Goal: Information Seeking & Learning: Understand process/instructions

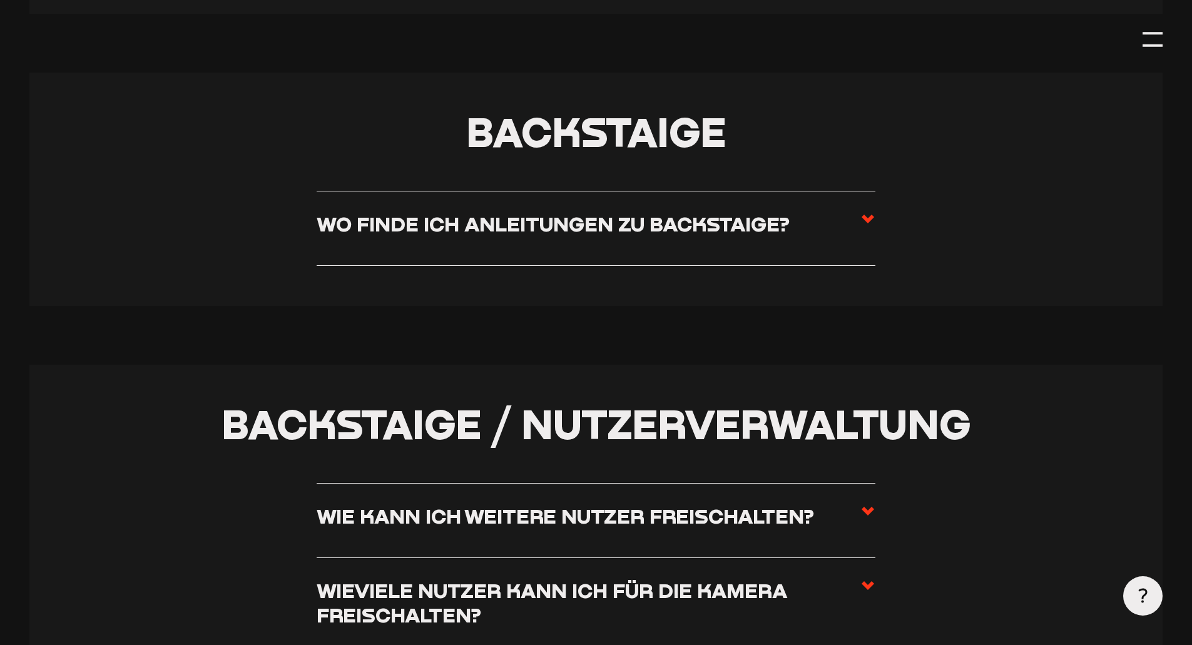
scroll to position [2441, 0]
click at [593, 227] on h3 "Wo finde ich Anleitungen zu Backstaige?" at bounding box center [553, 223] width 473 height 24
click at [0, 0] on input "Wo finde ich Anleitungen zu Backstaige?" at bounding box center [0, 0] width 0 height 0
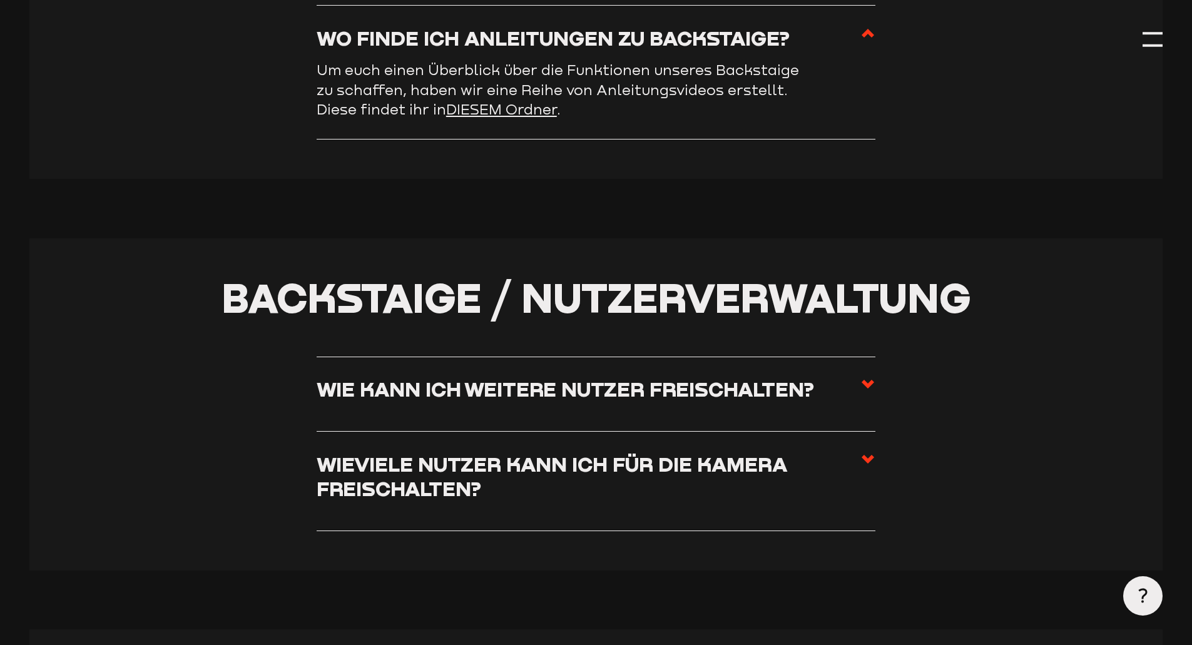
scroll to position [2629, 0]
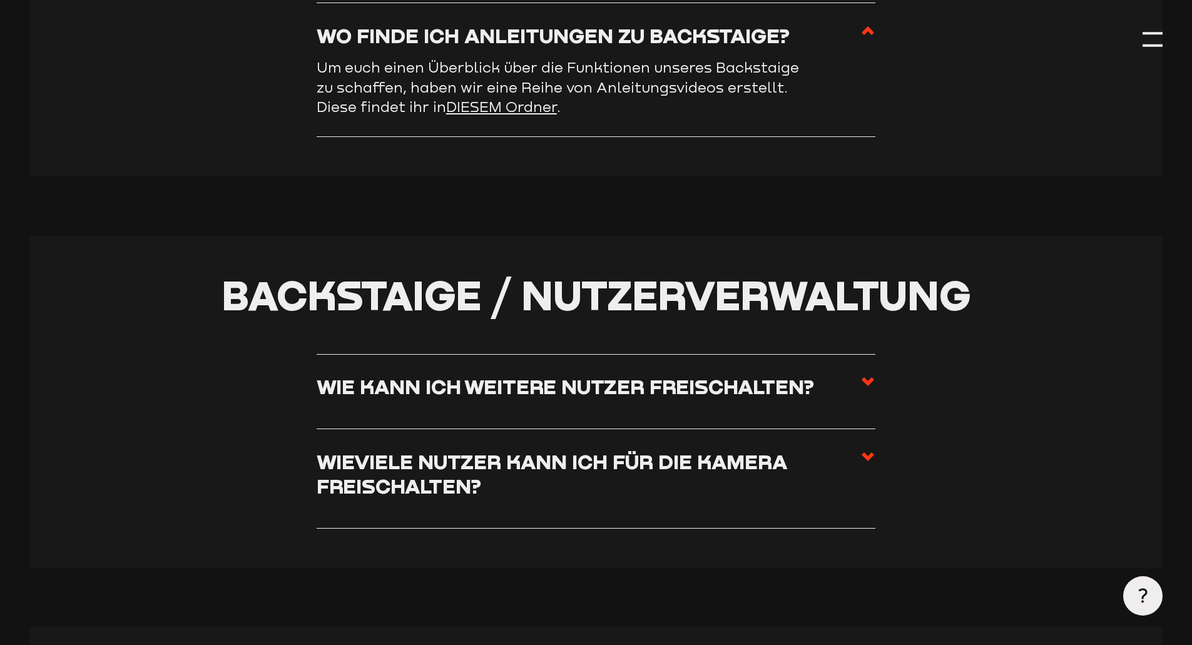
click at [504, 399] on h3 "Wie kann ich weitere Nutzer freischalten?" at bounding box center [566, 386] width 498 height 24
click at [0, 0] on input "Wie kann ich weitere Nutzer freischalten?" at bounding box center [0, 0] width 0 height 0
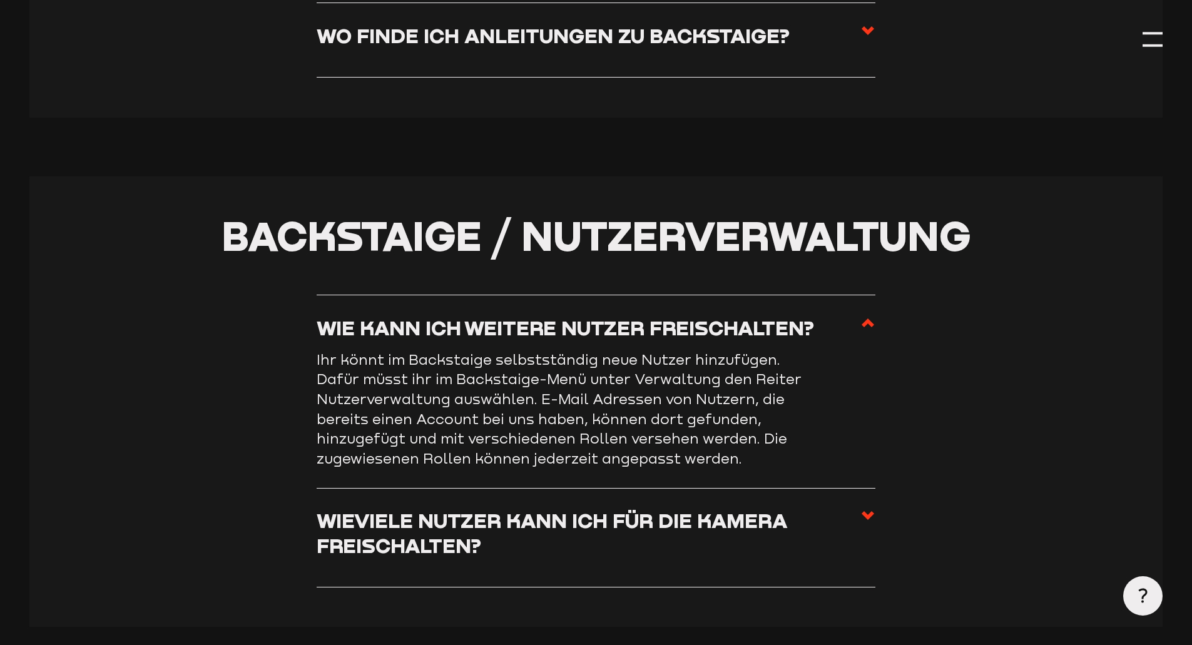
scroll to position [2504, 0]
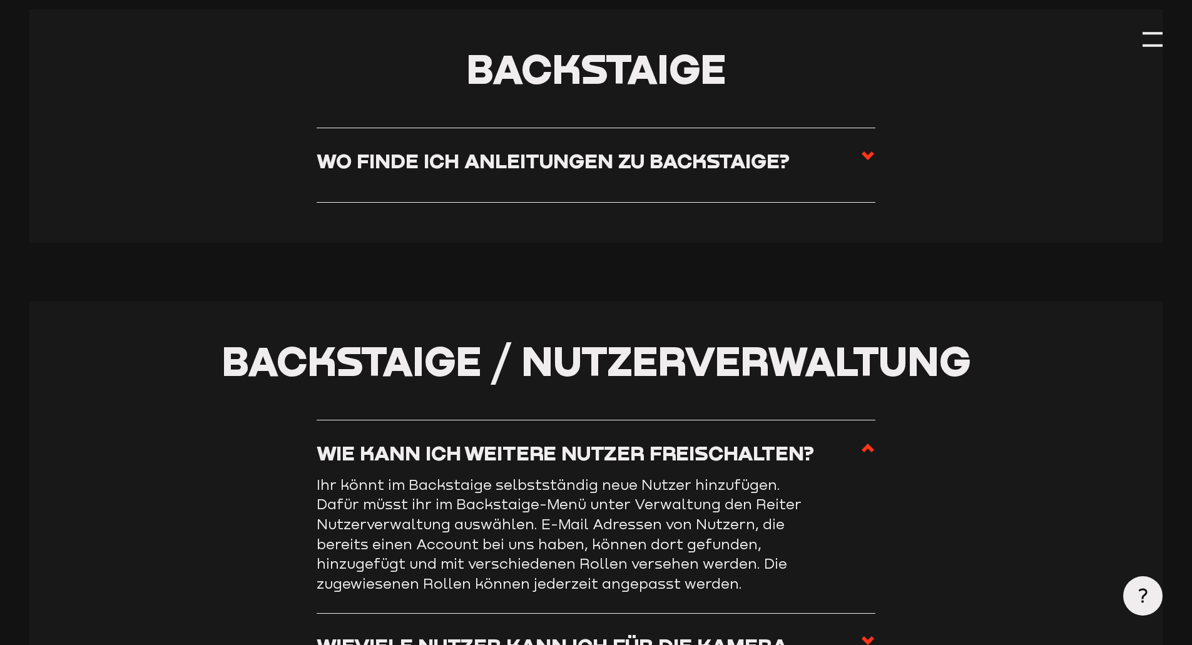
click at [528, 159] on h3 "Wo finde ich Anleitungen zu Backstaige?" at bounding box center [553, 160] width 473 height 24
click at [0, 0] on input "Wo finde ich Anleitungen zu Backstaige?" at bounding box center [0, 0] width 0 height 0
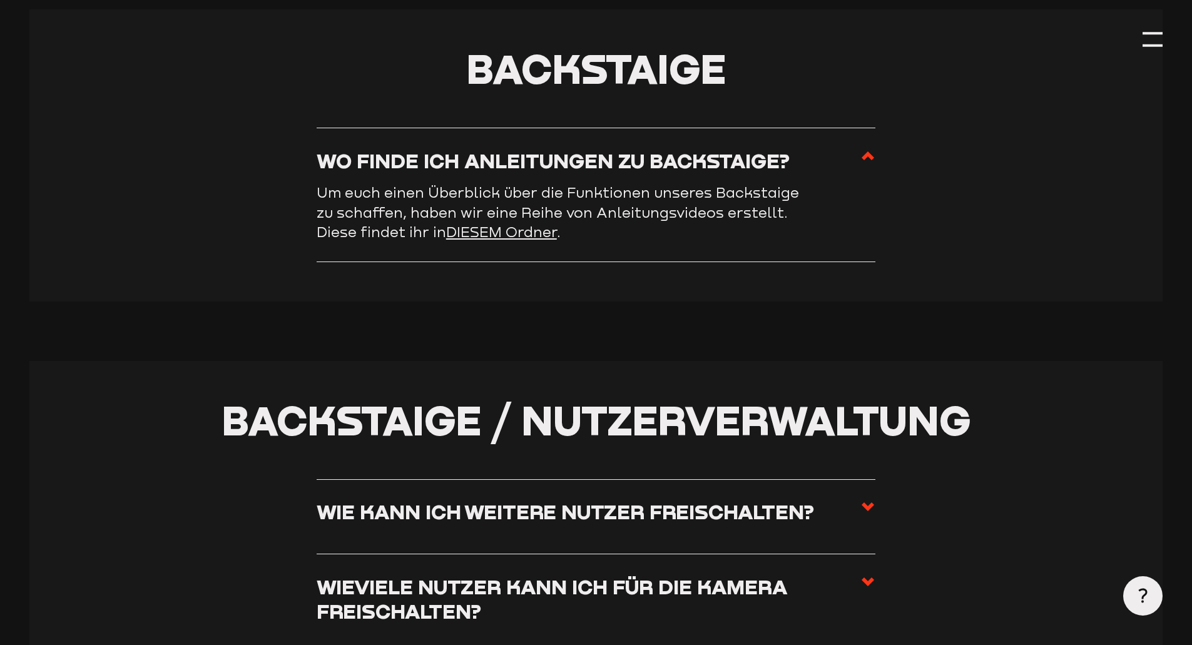
click at [505, 240] on link "DIESEM Ordner" at bounding box center [501, 231] width 111 height 17
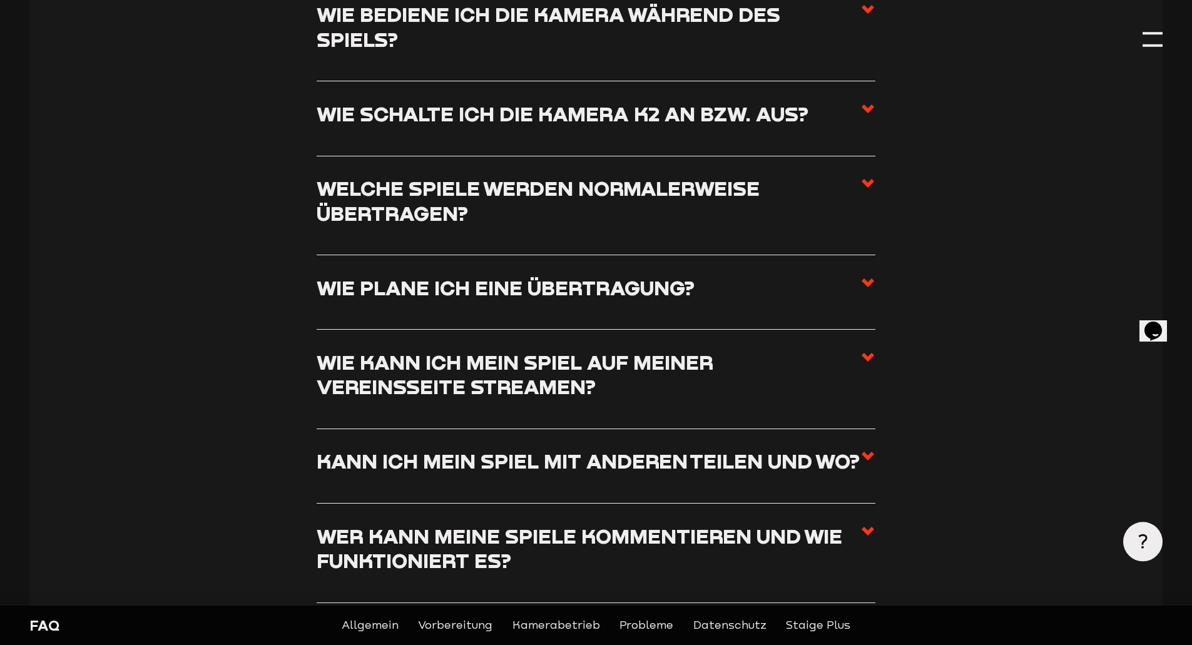
scroll to position [1940, 0]
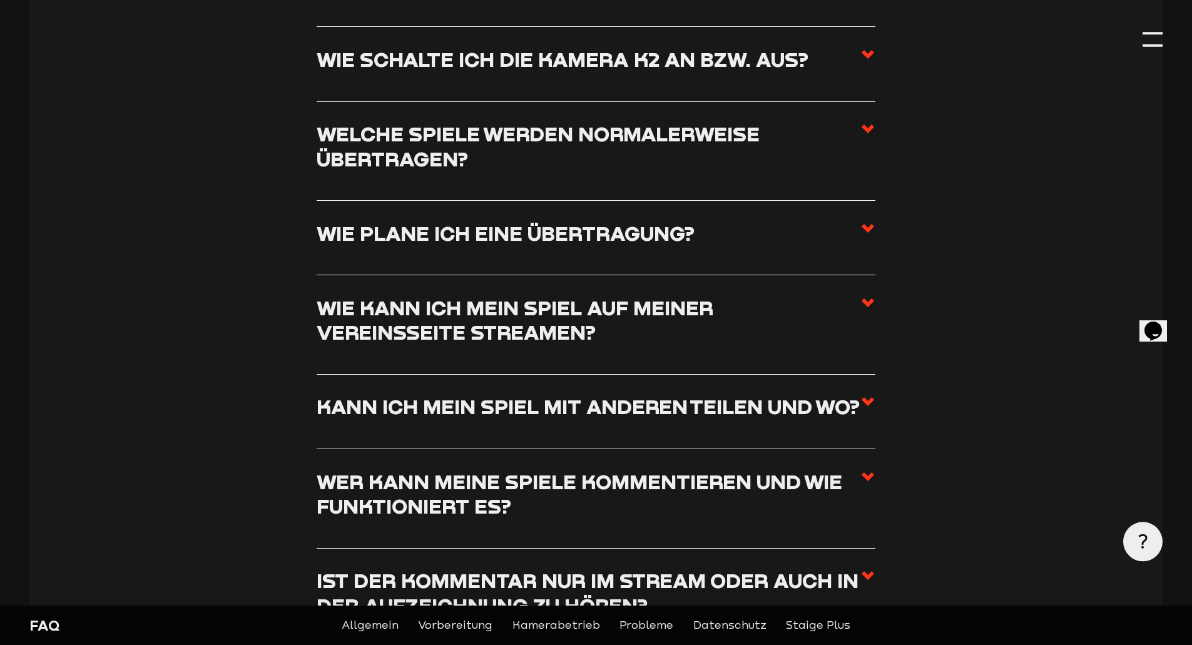
click at [555, 402] on h3 "Kann ich mein Spiel mit anderen teilen und wo?" at bounding box center [588, 406] width 543 height 24
click at [0, 0] on input "Kann ich mein Spiel mit anderen teilen und wo?" at bounding box center [0, 0] width 0 height 0
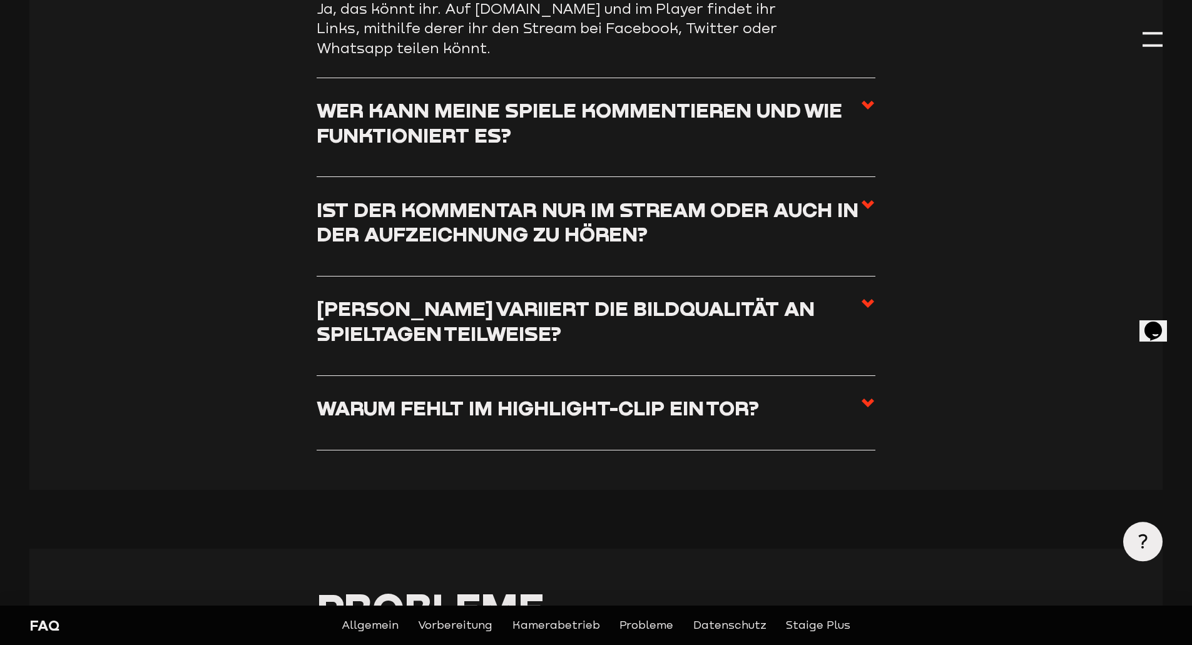
scroll to position [2378, 0]
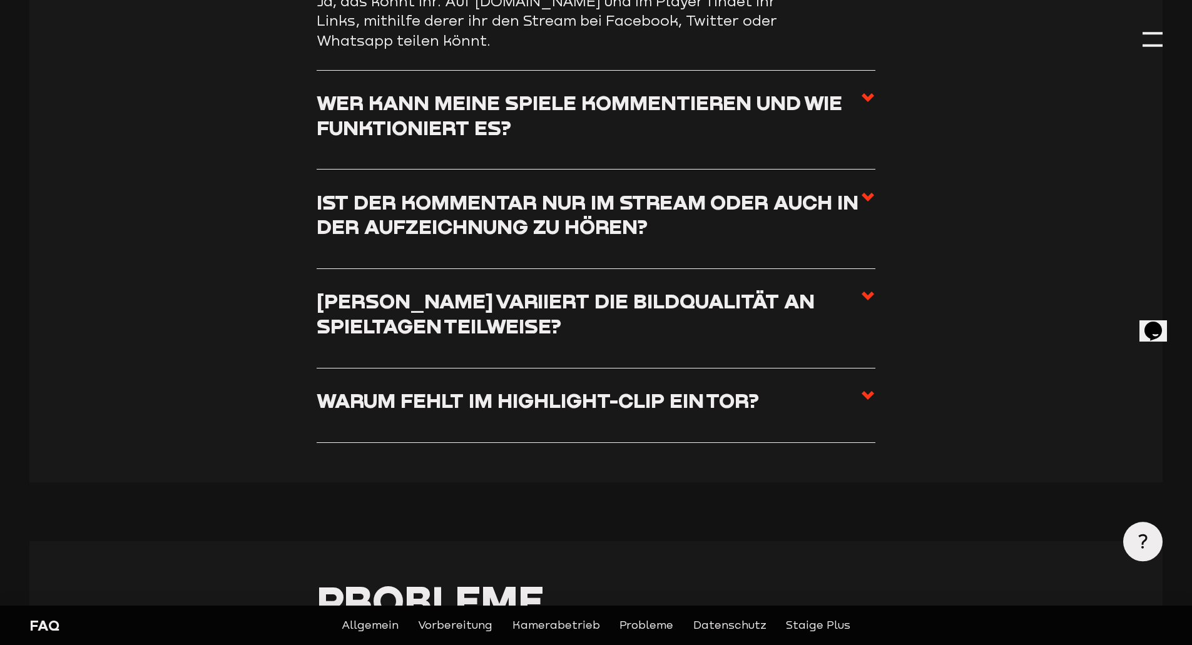
click at [485, 305] on h3 "[PERSON_NAME] variiert die Bildqualität an Spieltagen teilweise?" at bounding box center [589, 313] width 544 height 49
click at [0, 0] on input "[PERSON_NAME] variiert die Bildqualität an Spieltagen teilweise?" at bounding box center [0, 0] width 0 height 0
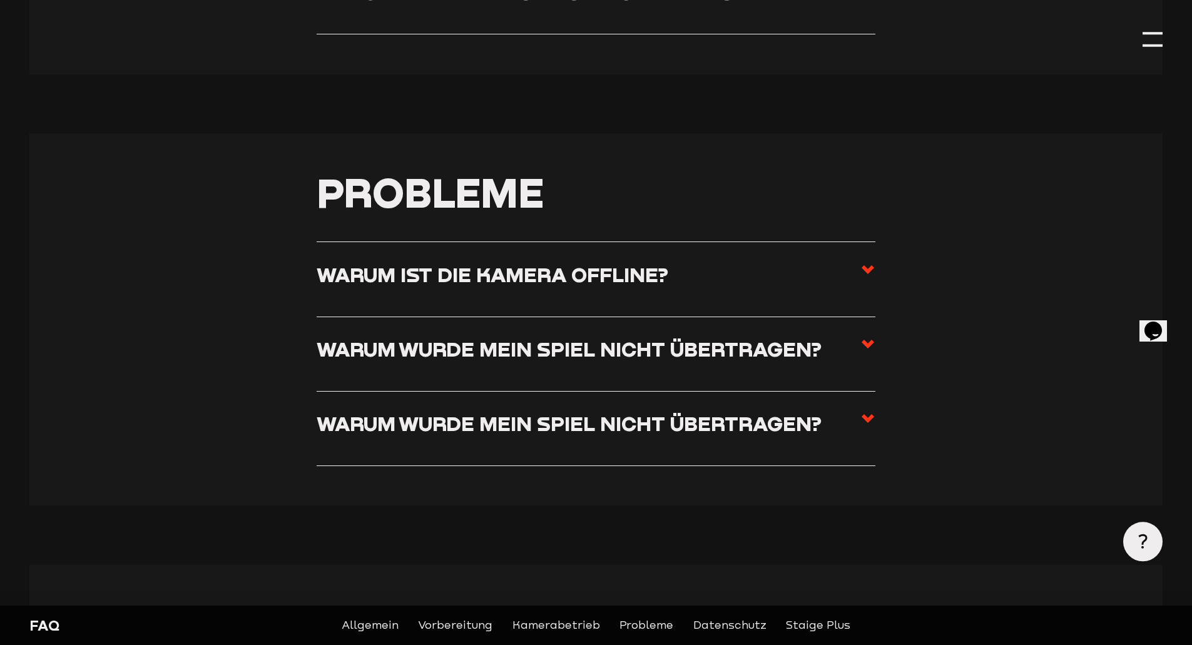
scroll to position [2691, 0]
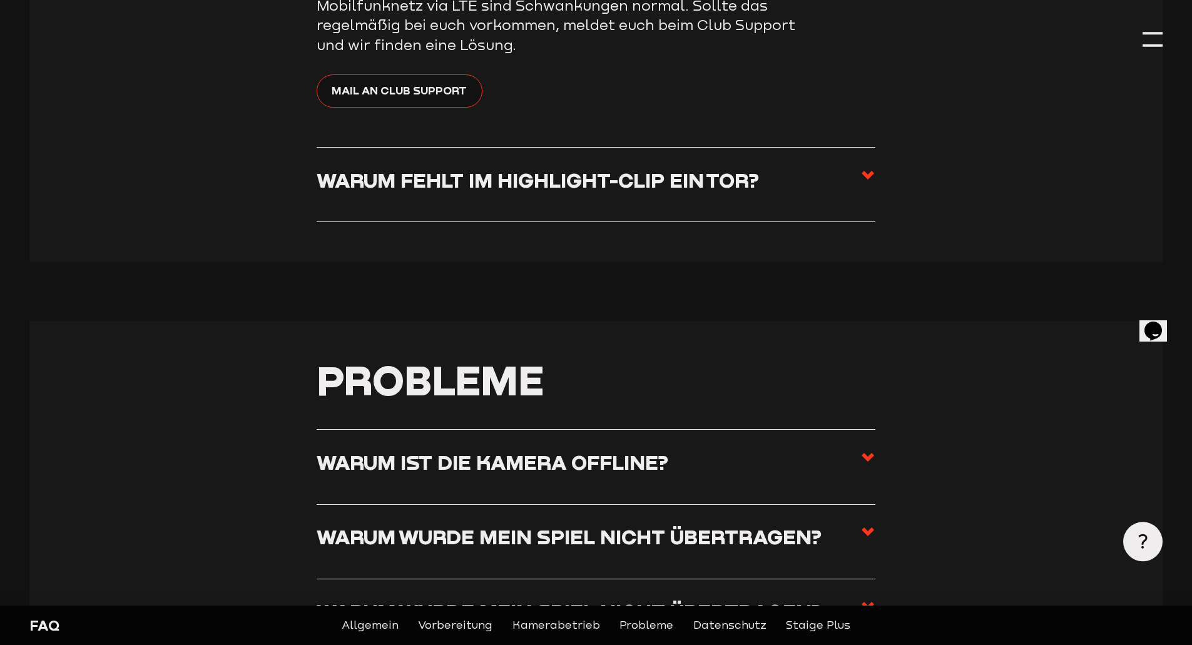
click at [416, 185] on h3 "Warum fehlt im Highlight-Clip ein Tor?" at bounding box center [538, 180] width 443 height 24
click at [0, 0] on input "Warum fehlt im Highlight-Clip ein Tor?" at bounding box center [0, 0] width 0 height 0
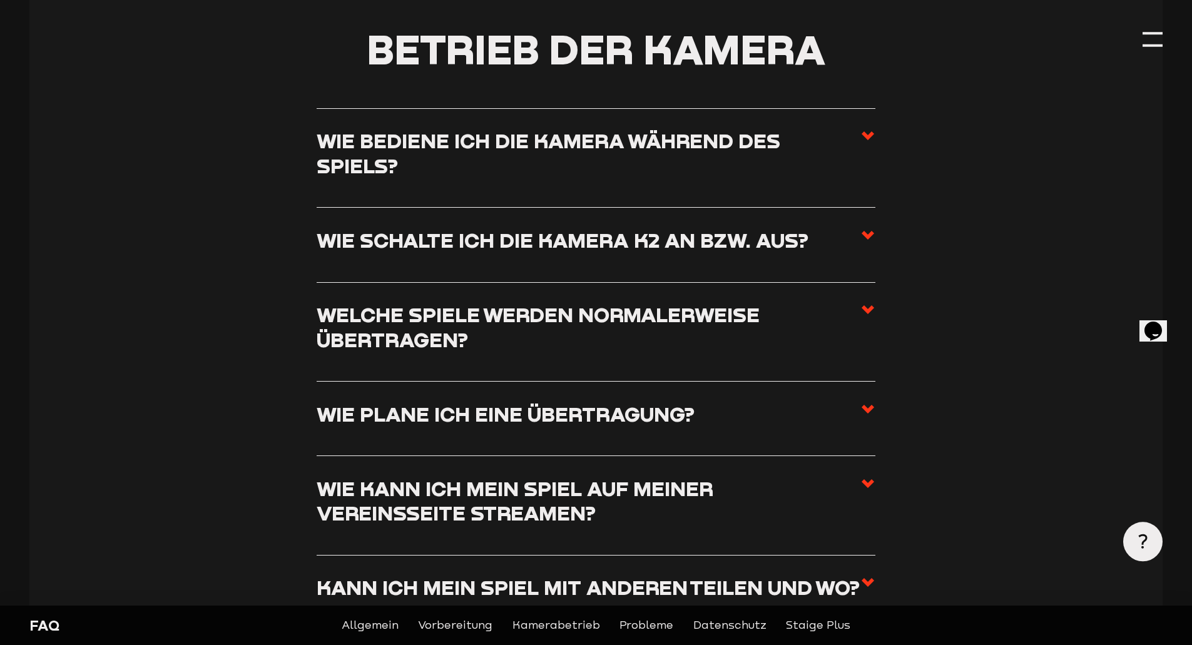
scroll to position [1878, 0]
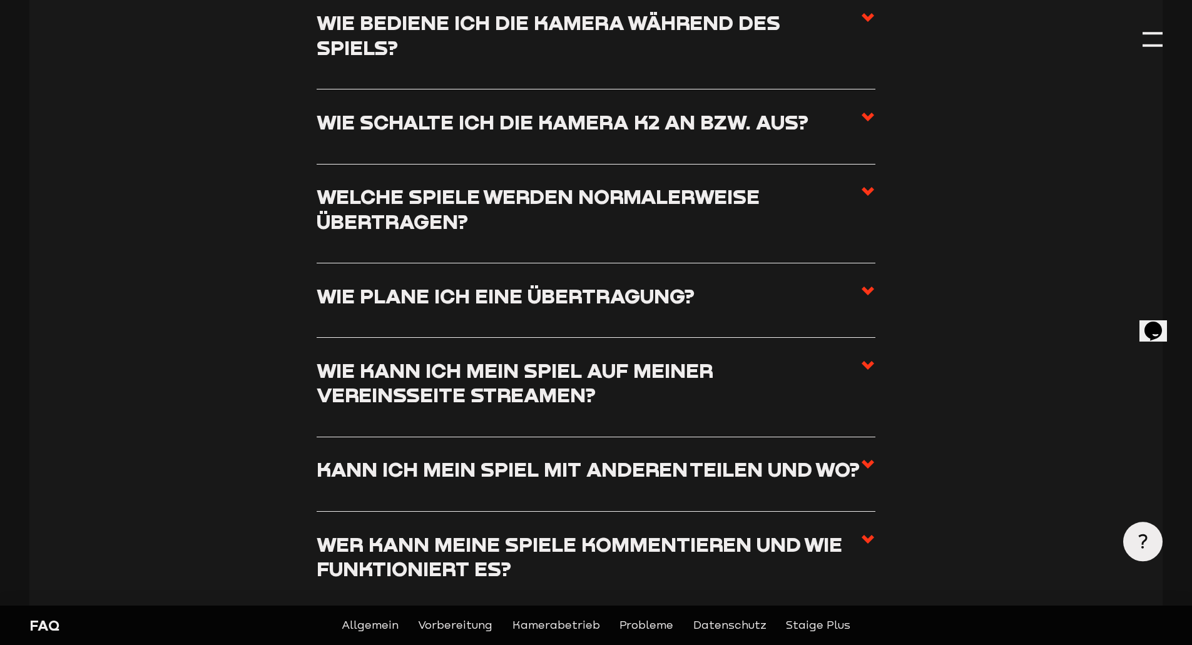
click at [387, 375] on h3 "Wie kann ich mein Spiel auf meiner Vereinsseite streamen?" at bounding box center [589, 382] width 544 height 49
click at [0, 0] on input "Wie kann ich mein Spiel auf meiner Vereinsseite streamen?" at bounding box center [0, 0] width 0 height 0
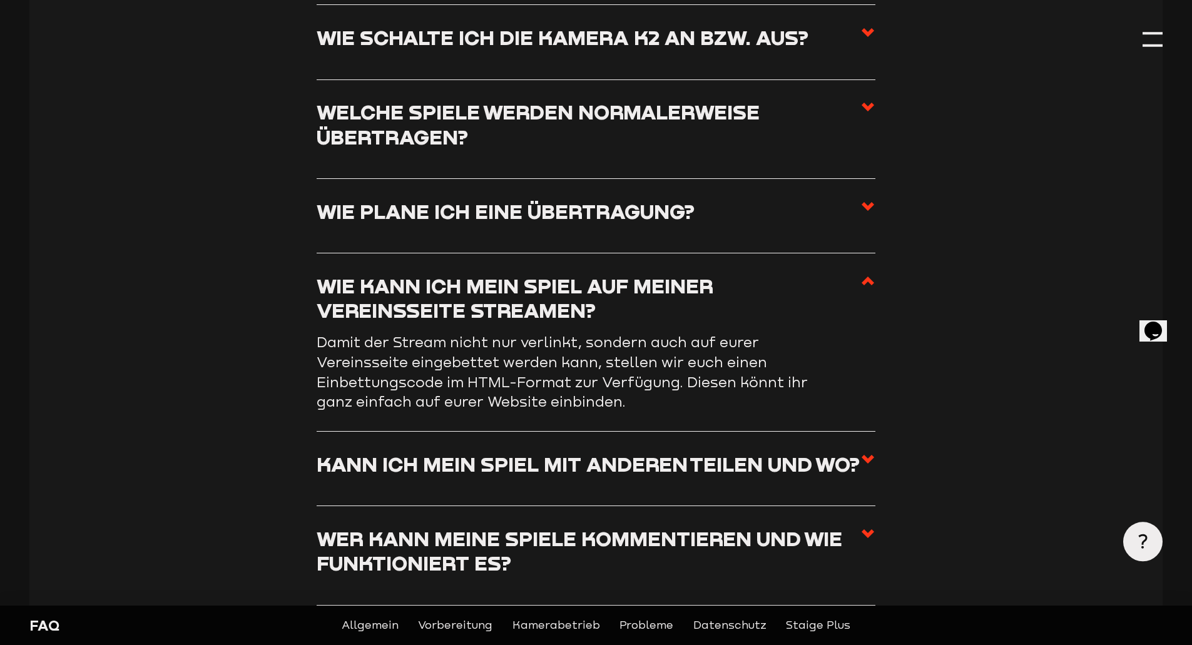
scroll to position [2065, 0]
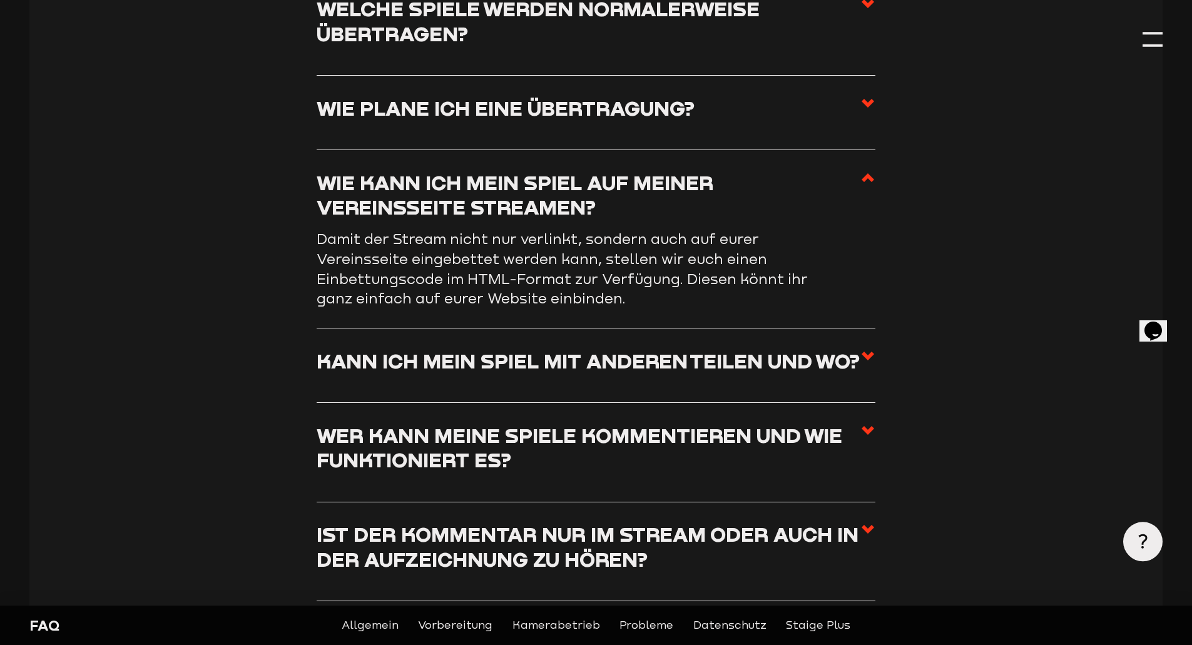
click at [356, 366] on h3 "Kann ich mein Spiel mit anderen teilen und wo?" at bounding box center [588, 361] width 543 height 24
click at [0, 0] on input "Kann ich mein Spiel mit anderen teilen und wo?" at bounding box center [0, 0] width 0 height 0
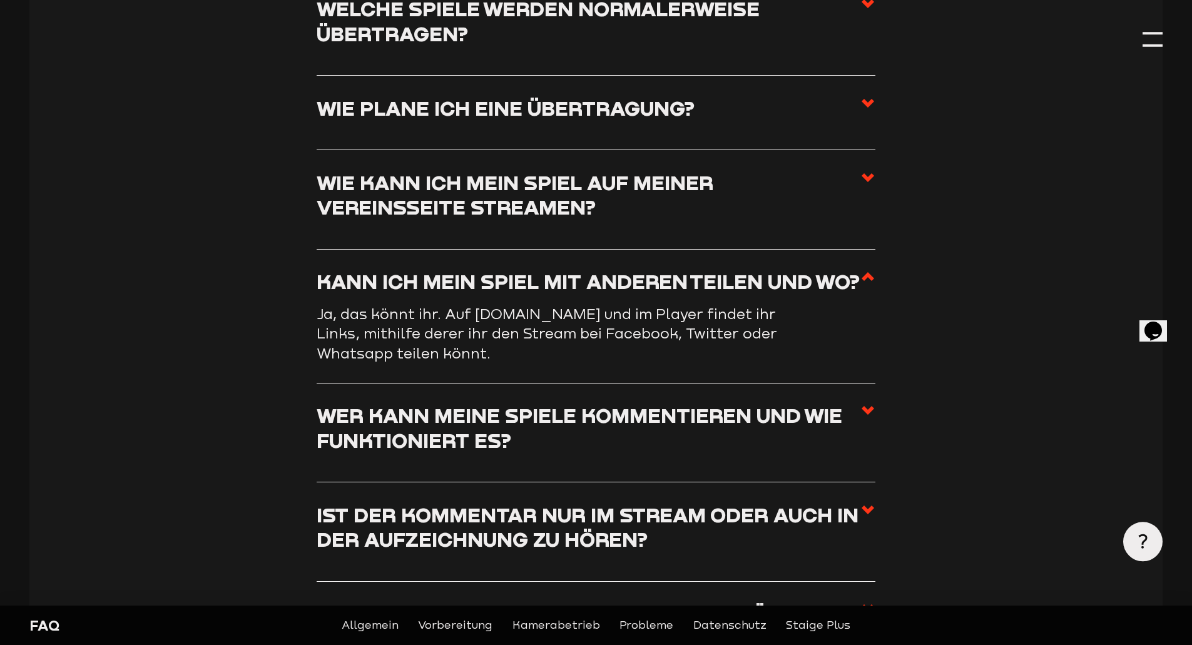
click at [470, 428] on h3 "Wer kann meine Spiele kommentieren und wie funktioniert es?" at bounding box center [589, 427] width 544 height 49
click at [0, 0] on input "Wer kann meine Spiele kommentieren und wie funktioniert es?" at bounding box center [0, 0] width 0 height 0
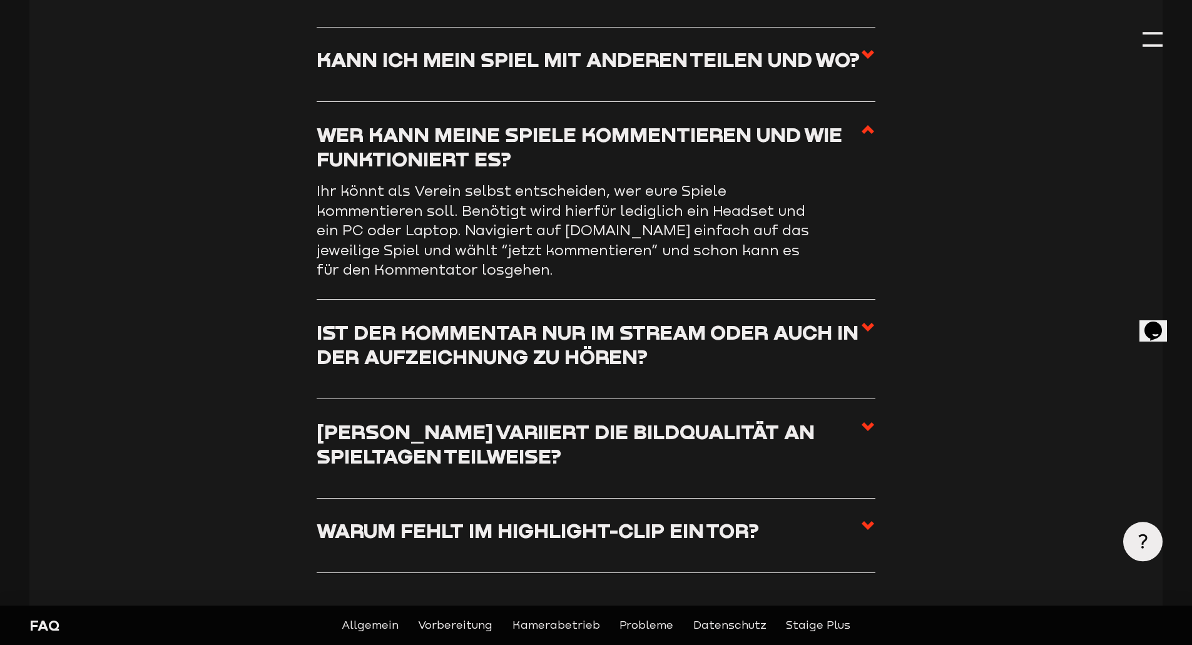
scroll to position [2316, 0]
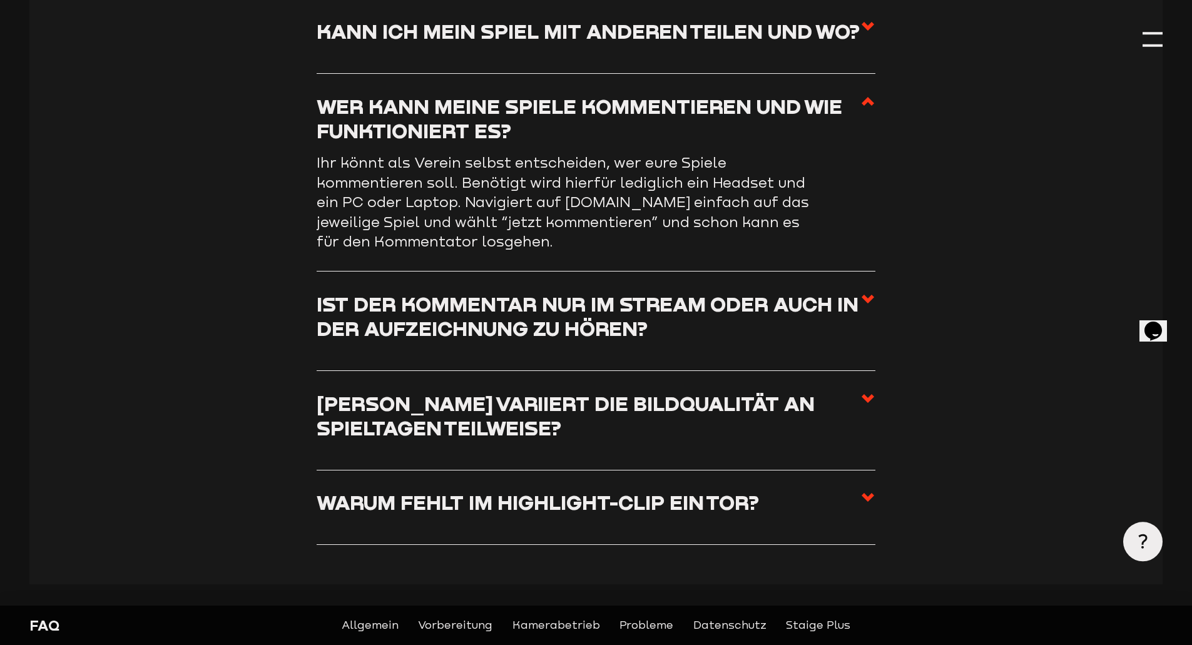
click at [549, 503] on h3 "Warum fehlt im Highlight-Clip ein Tor?" at bounding box center [538, 502] width 443 height 24
click at [0, 0] on input "Warum fehlt im Highlight-Clip ein Tor?" at bounding box center [0, 0] width 0 height 0
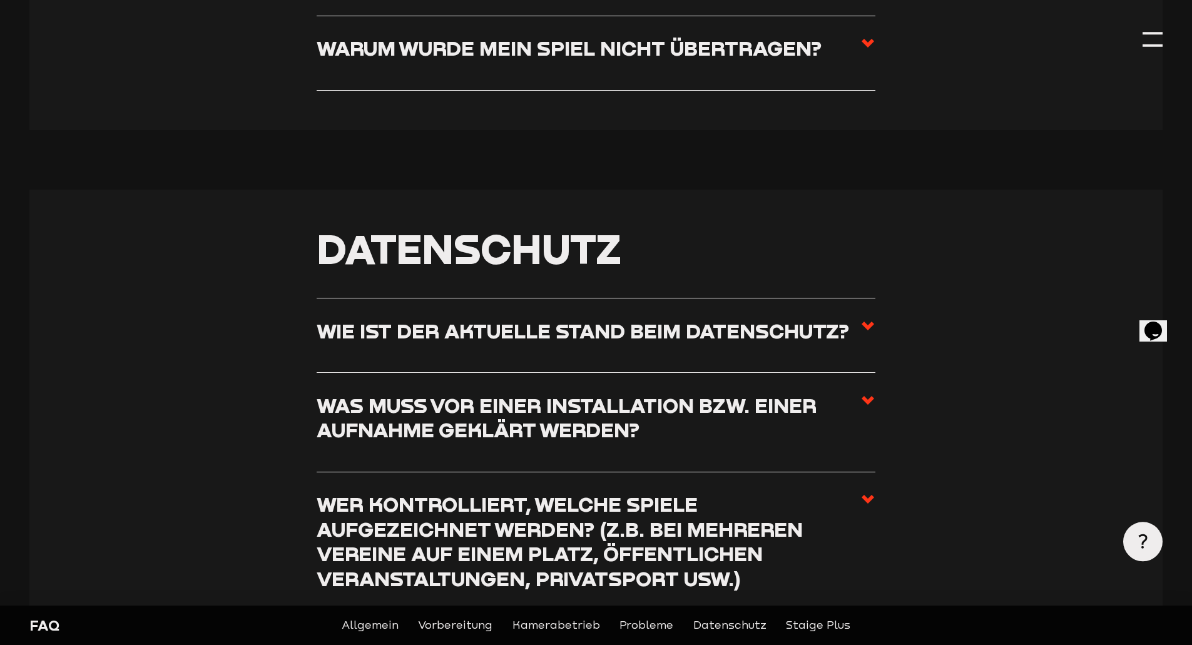
scroll to position [3442, 0]
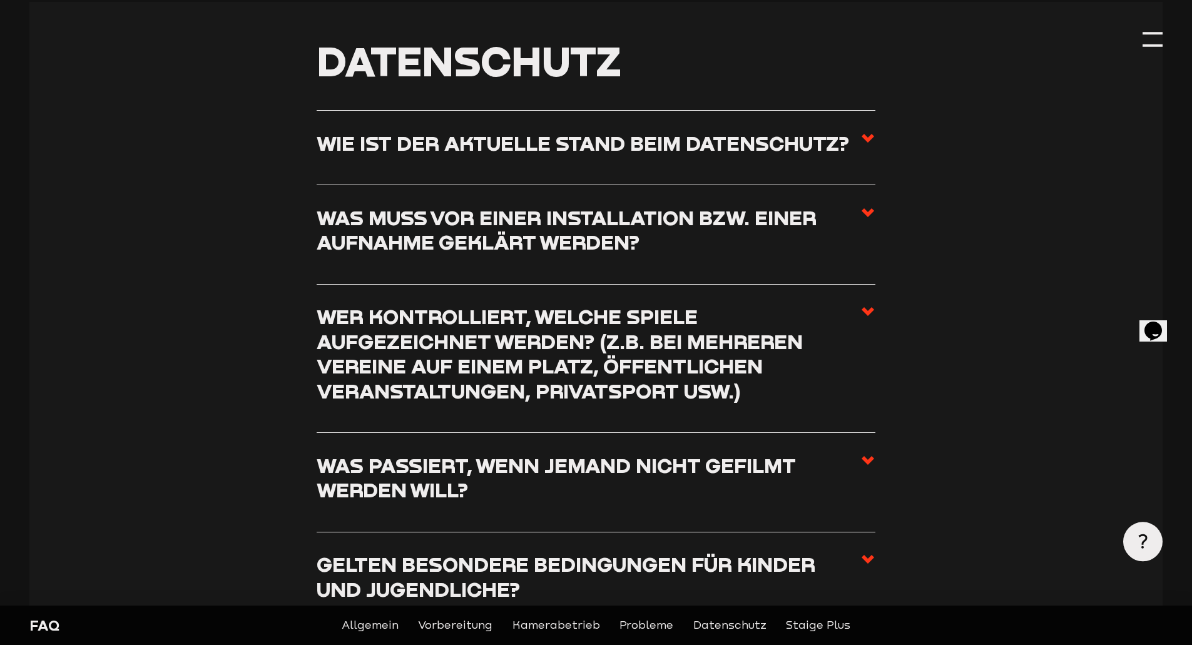
click at [492, 357] on h3 "Wer kontrolliert, welche Spiele aufgezeichnet werden? (z.B. bei mehreren Verein…" at bounding box center [589, 353] width 544 height 99
click at [0, 0] on input "Wer kontrolliert, welche Spiele aufgezeichnet werden? (z.B. bei mehreren Verein…" at bounding box center [0, 0] width 0 height 0
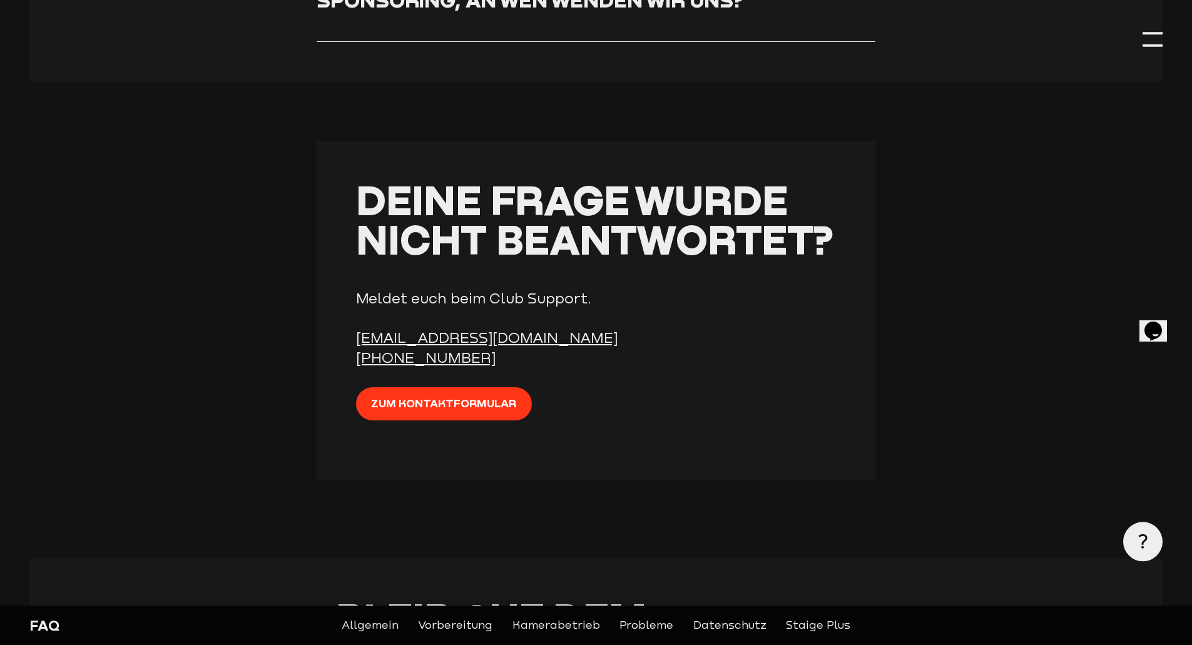
scroll to position [4730, 0]
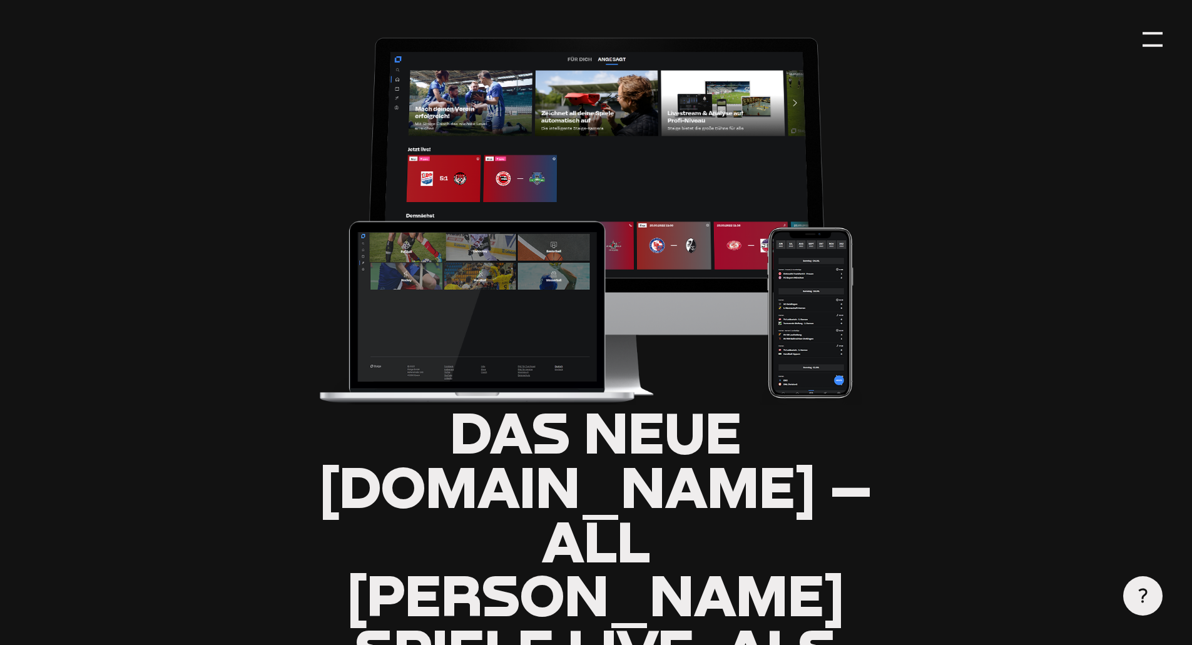
scroll to position [188, 0]
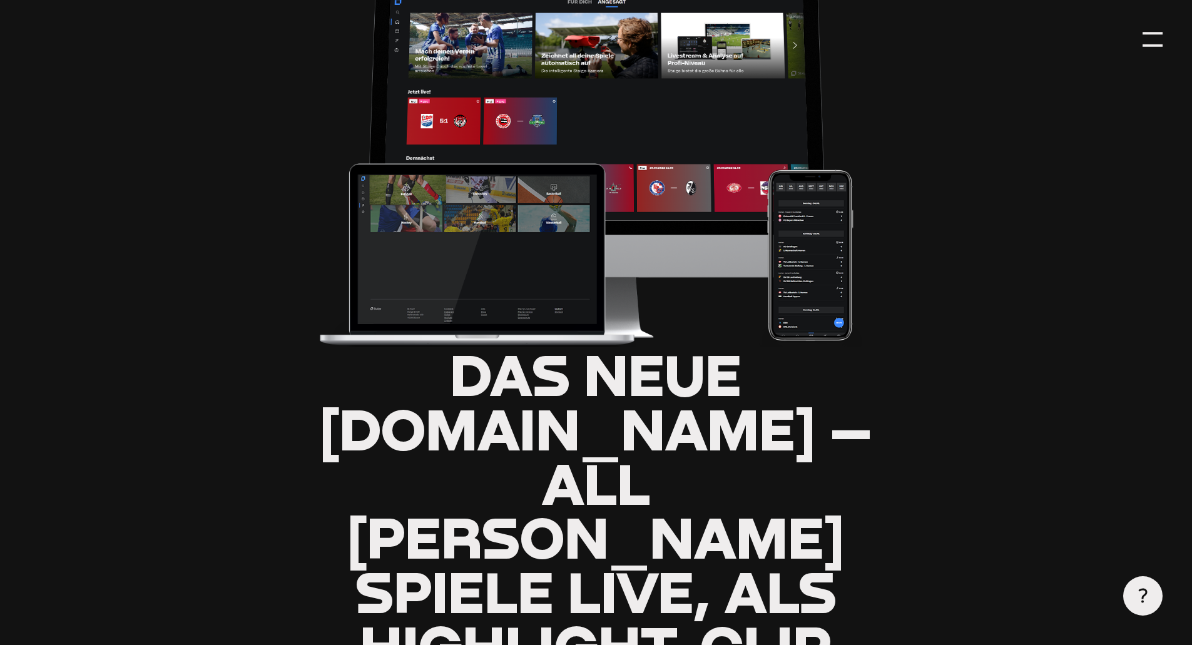
type input "0.8"
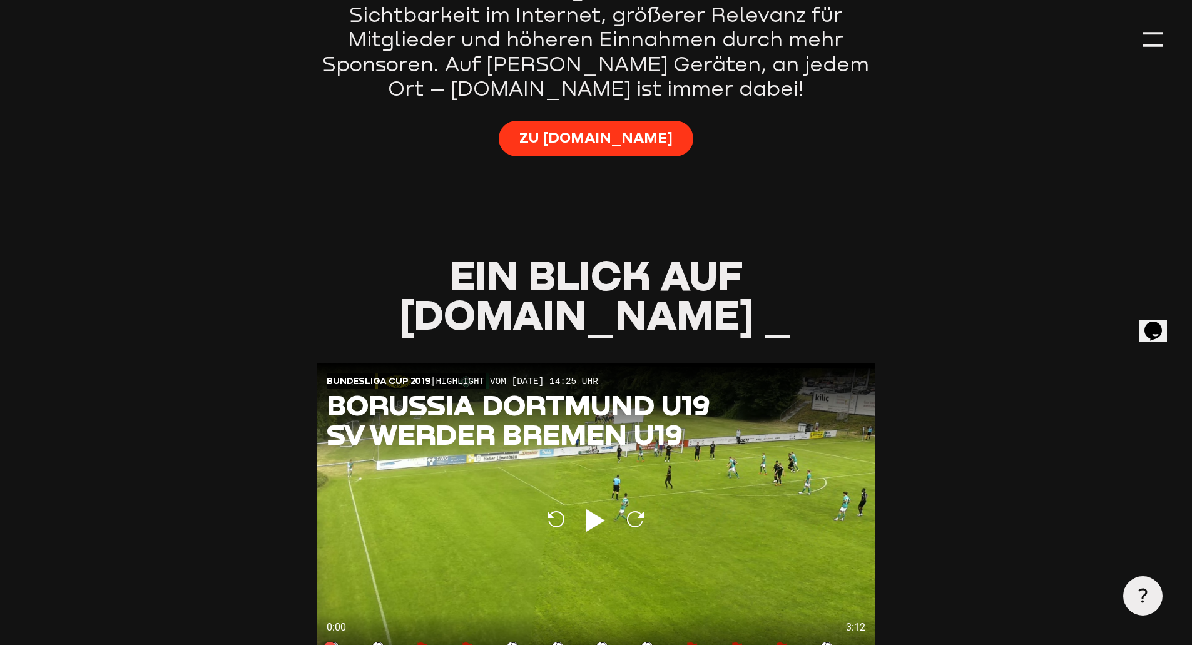
scroll to position [1314, 0]
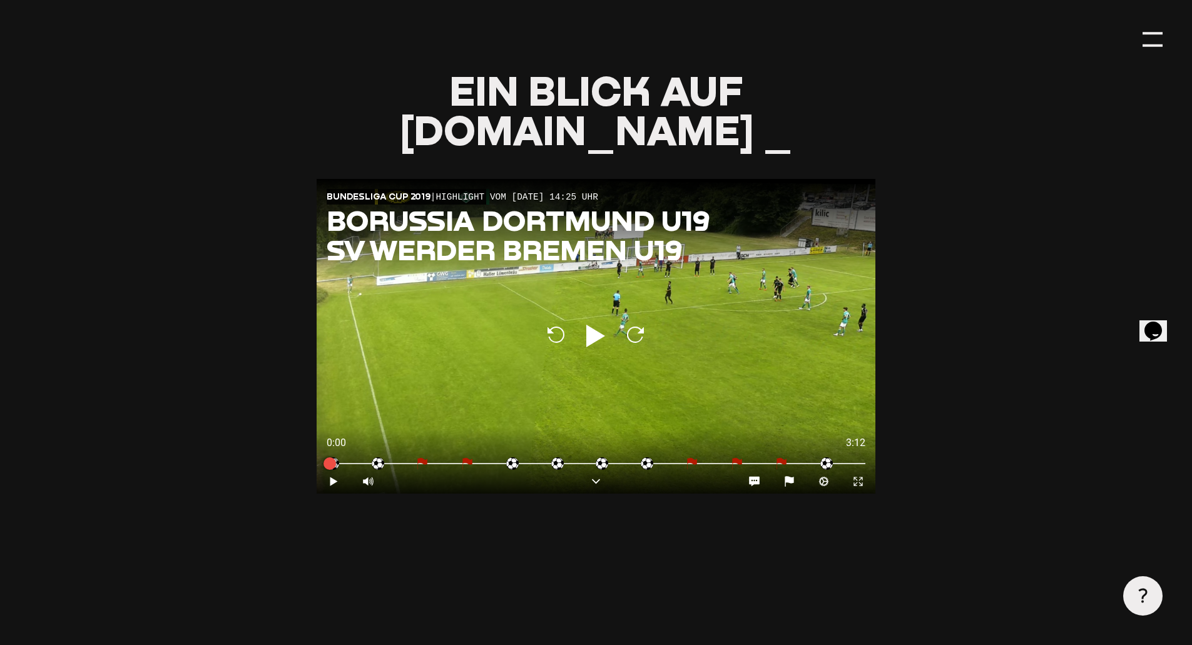
click at [585, 321] on icon "Play" at bounding box center [596, 336] width 30 height 30
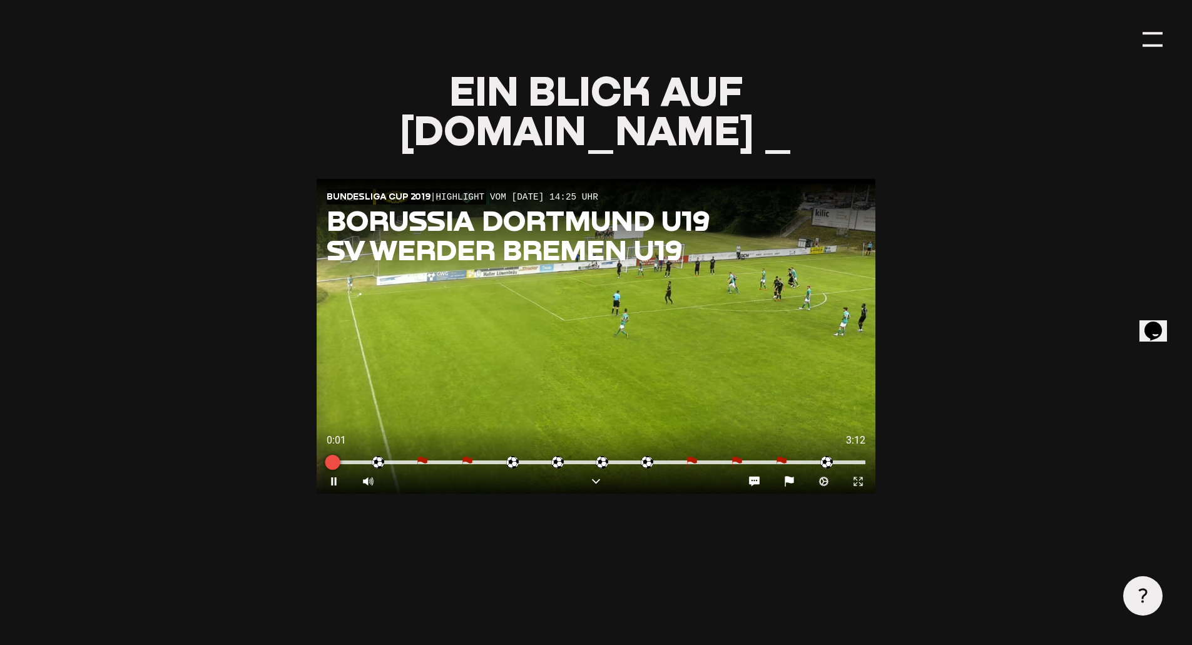
click at [382, 461] on div at bounding box center [596, 463] width 539 height 4
click at [416, 456] on div at bounding box center [596, 463] width 559 height 14
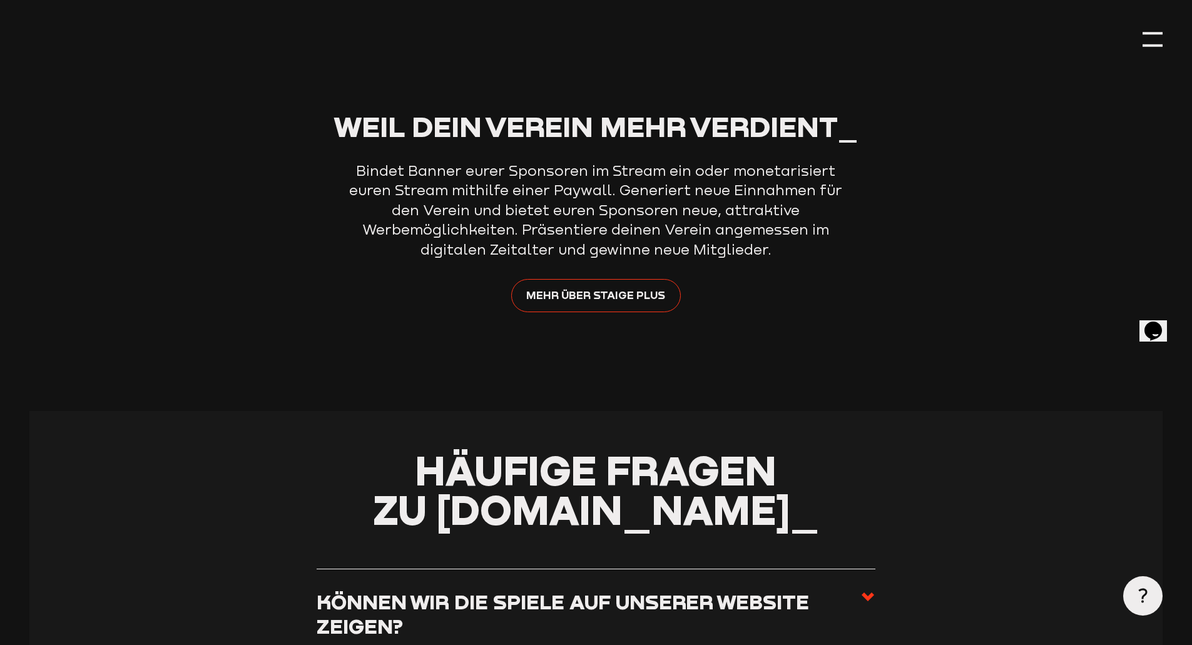
scroll to position [4319, 0]
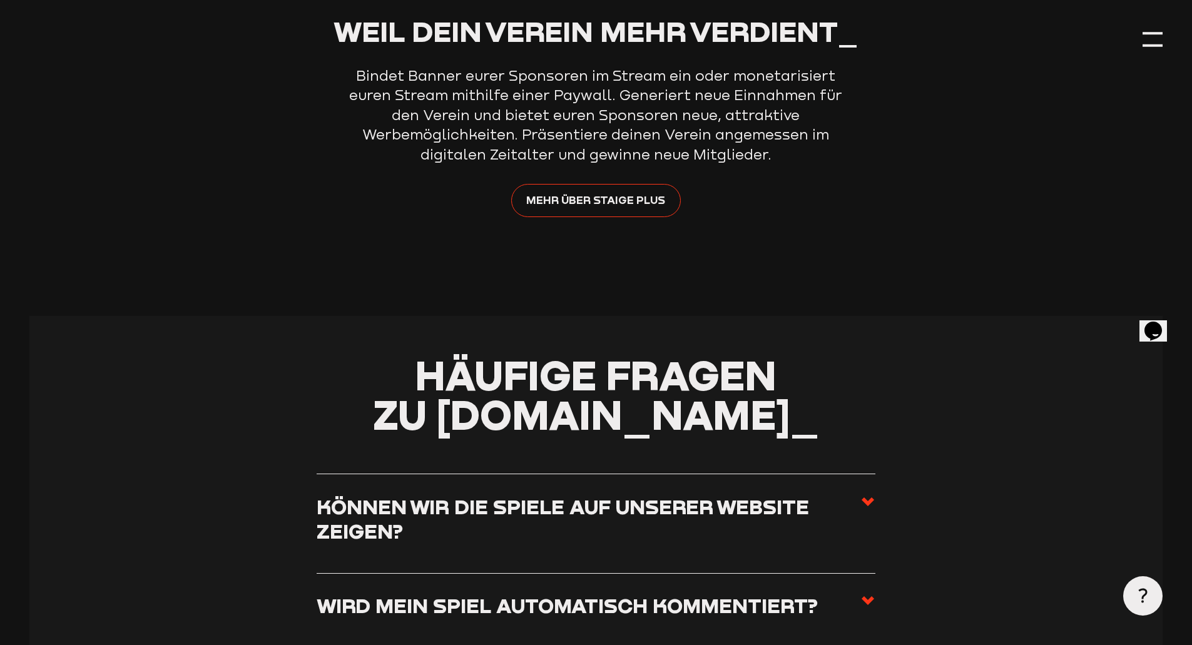
click at [526, 494] on h3 "Können wir die Spiele auf unserer Website zeigen?" at bounding box center [589, 518] width 544 height 49
click at [0, 0] on input "Können wir die Spiele auf unserer Website zeigen?" at bounding box center [0, 0] width 0 height 0
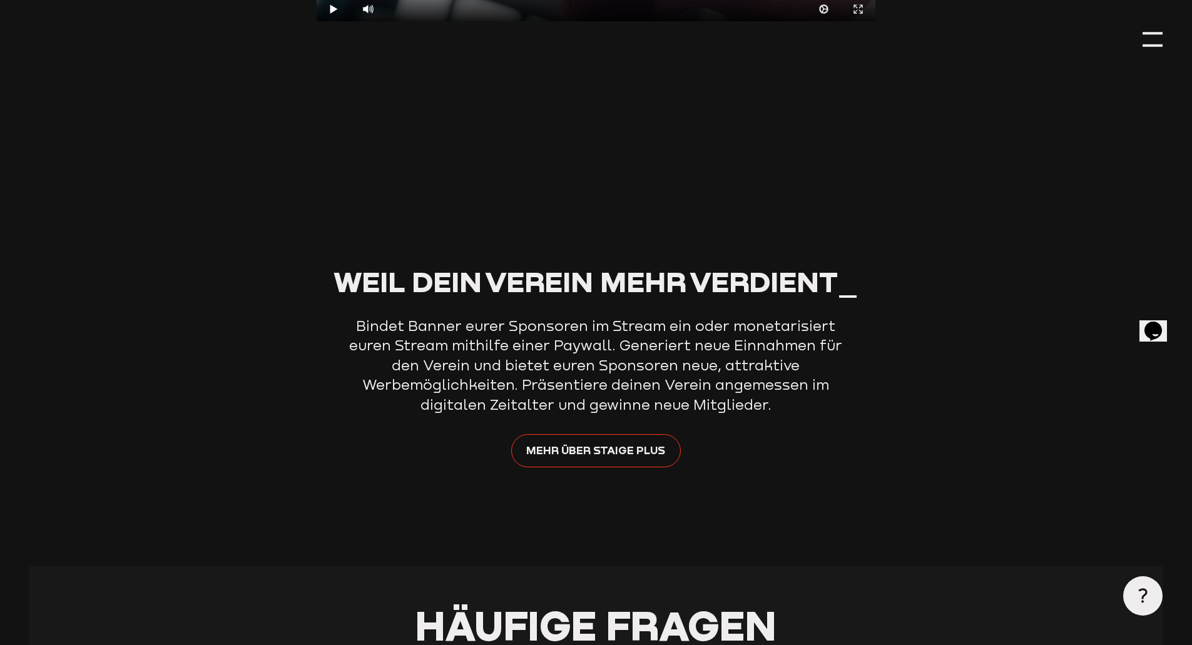
scroll to position [3755, 0]
